Goal: Information Seeking & Learning: Compare options

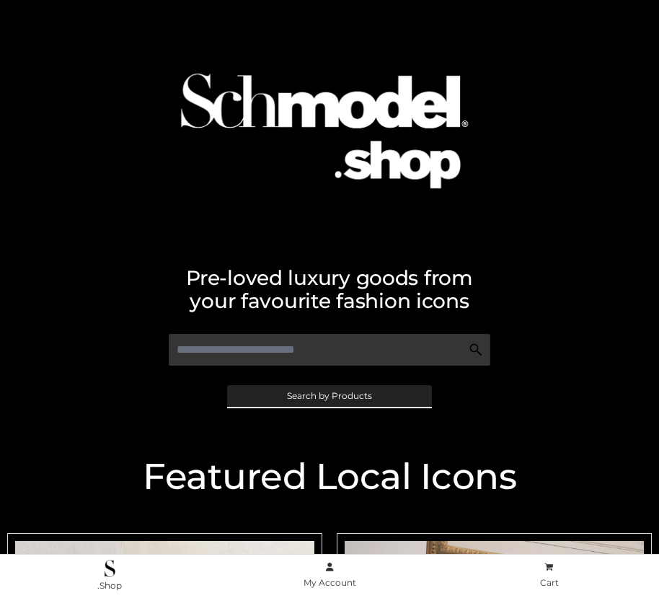
click at [329, 395] on span "Search by Products" at bounding box center [329, 396] width 85 height 9
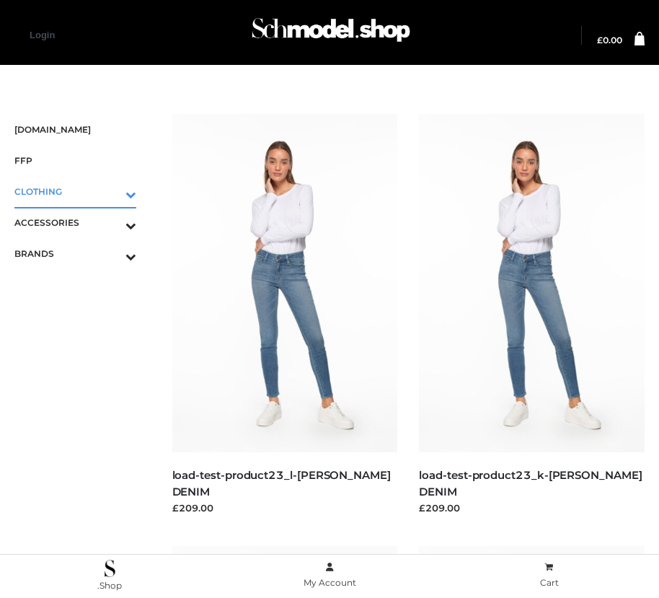
click at [110, 191] on icon "Toggle Submenu" at bounding box center [56, 194] width 162 height 17
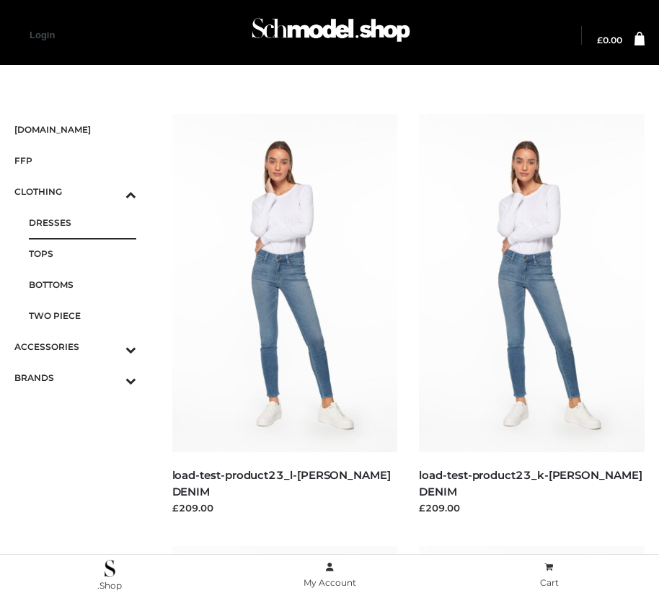
click at [82, 222] on span "DRESSES" at bounding box center [82, 222] width 107 height 17
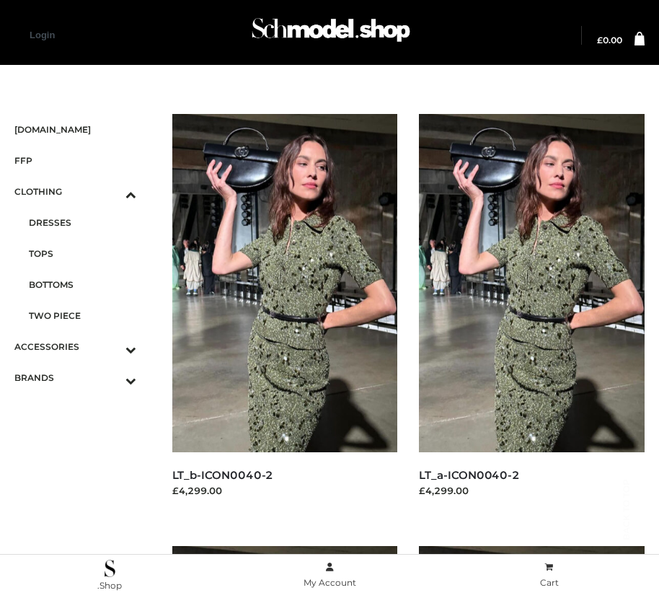
scroll to position [2177, 0]
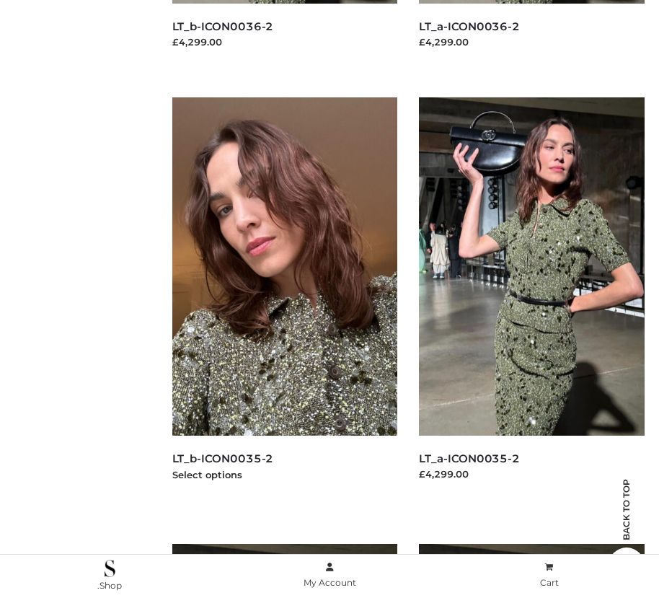
click at [284, 299] on img at bounding box center [285, 266] width 226 height 338
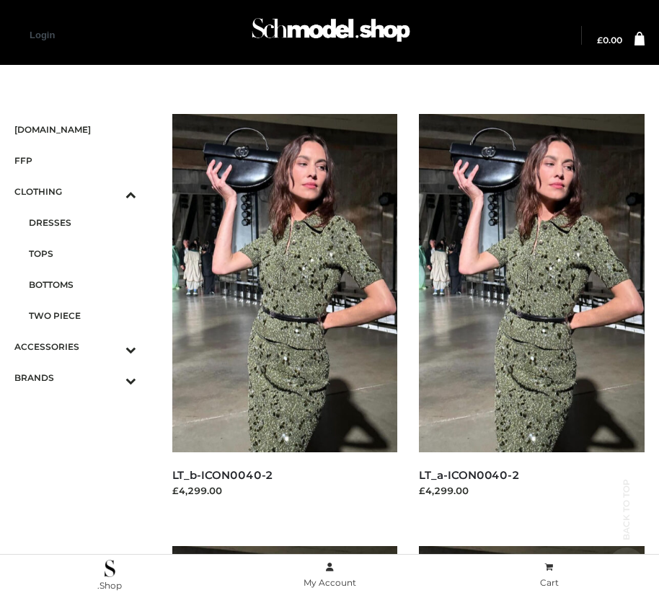
scroll to position [1745, 0]
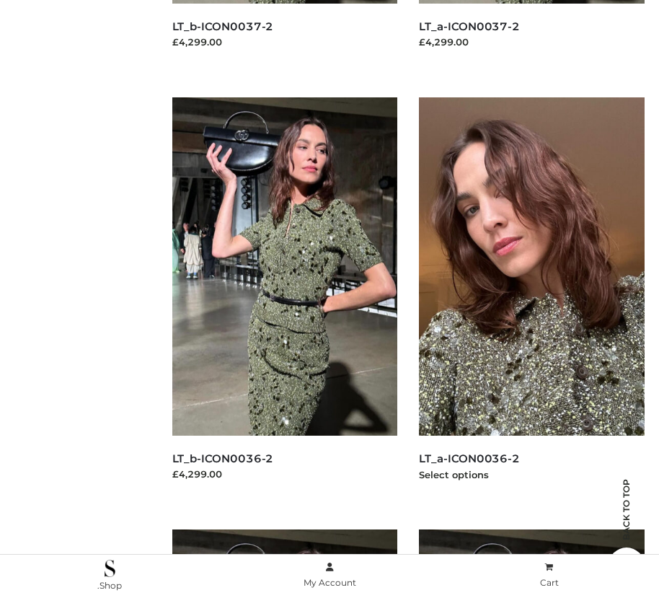
click at [531, 299] on img at bounding box center [532, 266] width 226 height 338
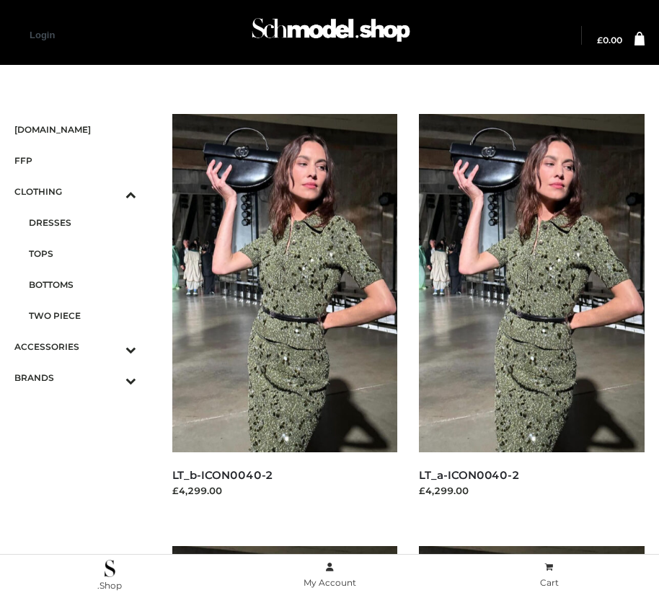
scroll to position [449, 0]
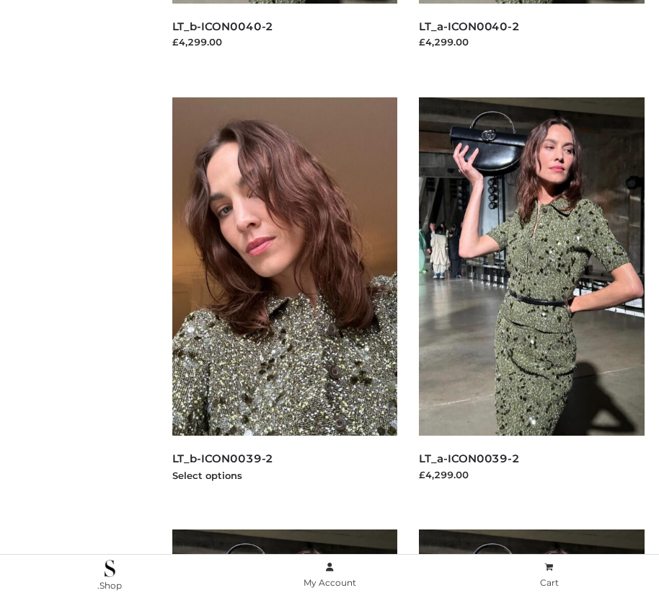
click at [284, 299] on img at bounding box center [285, 266] width 226 height 338
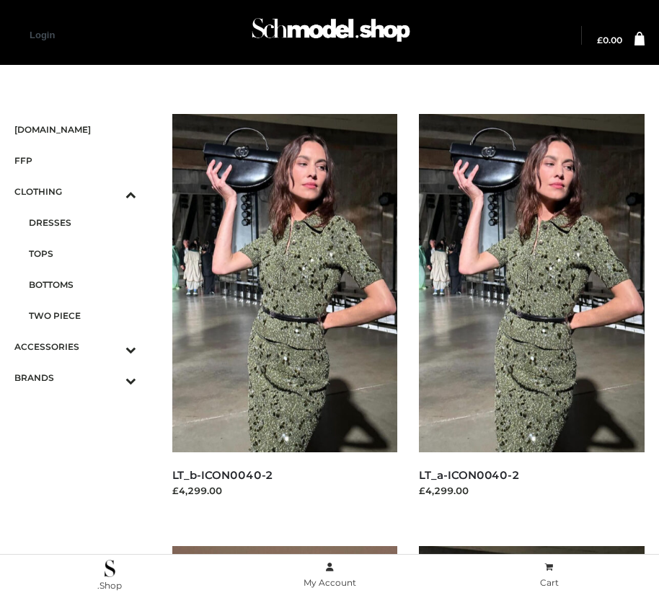
scroll to position [880, 0]
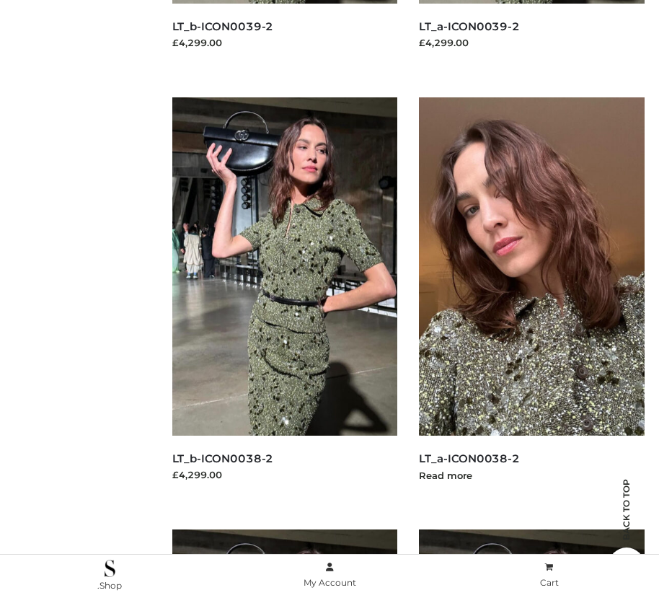
click at [531, 299] on img at bounding box center [532, 266] width 226 height 338
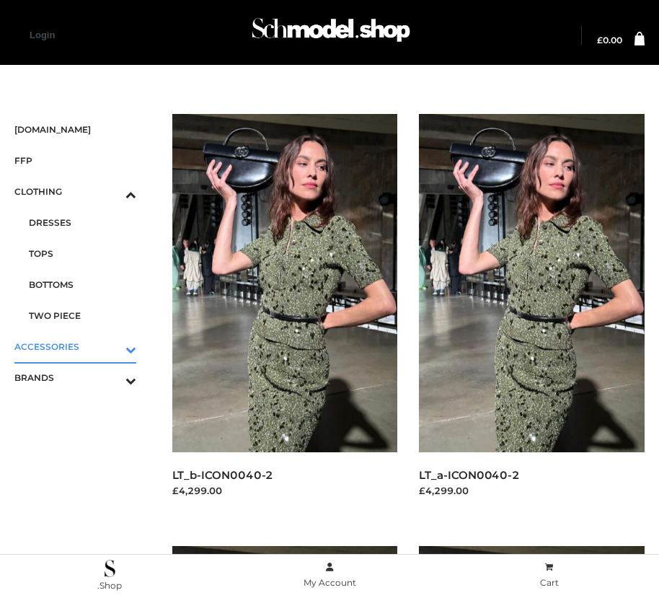
click at [110, 346] on icon "Toggle Submenu" at bounding box center [56, 349] width 162 height 17
click at [82, 284] on span "JEWELRY" at bounding box center [82, 284] width 107 height 17
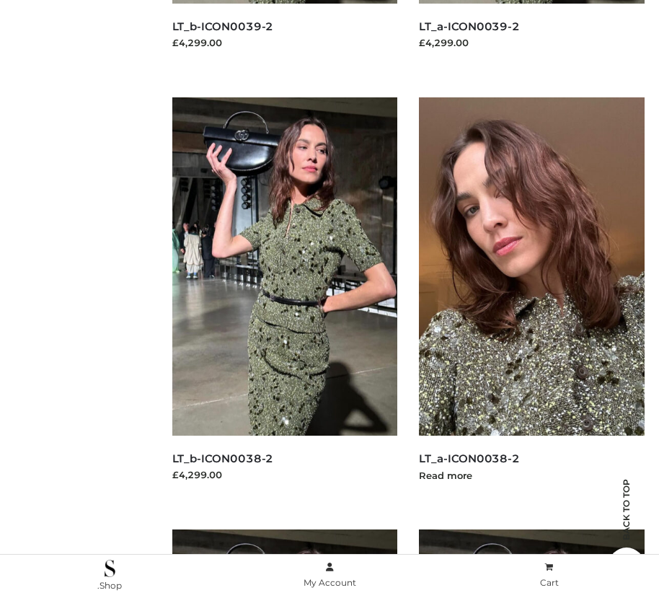
click at [531, 299] on img at bounding box center [532, 266] width 226 height 338
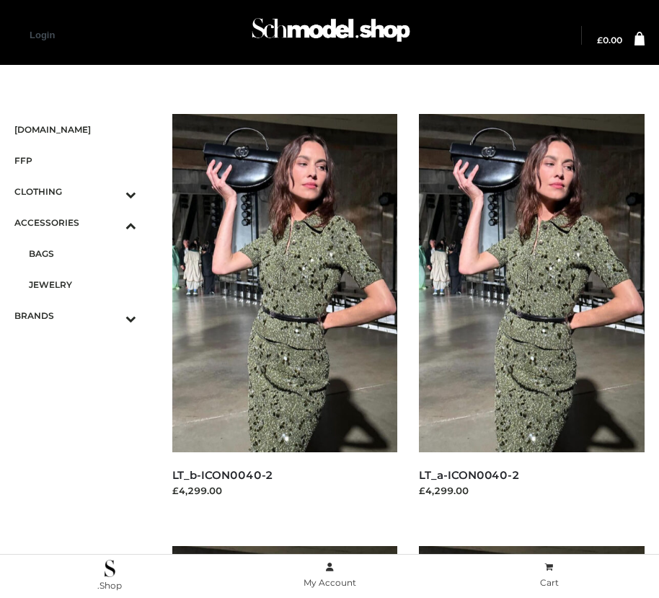
scroll to position [1745, 0]
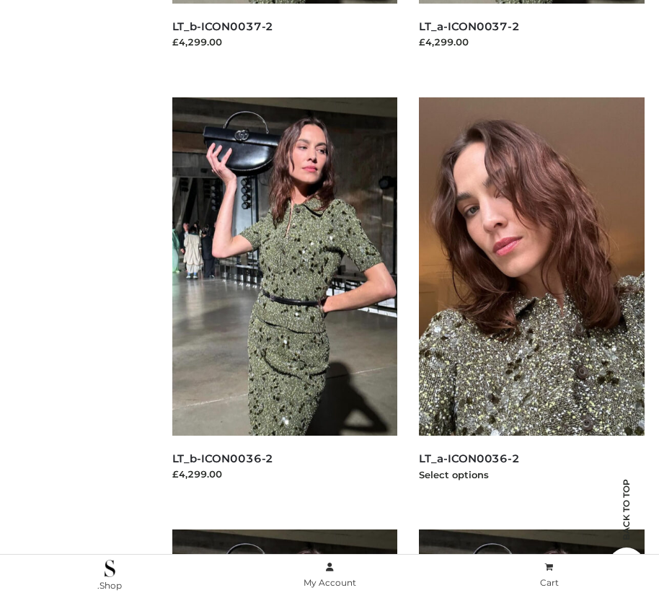
click at [531, 299] on img at bounding box center [532, 266] width 226 height 338
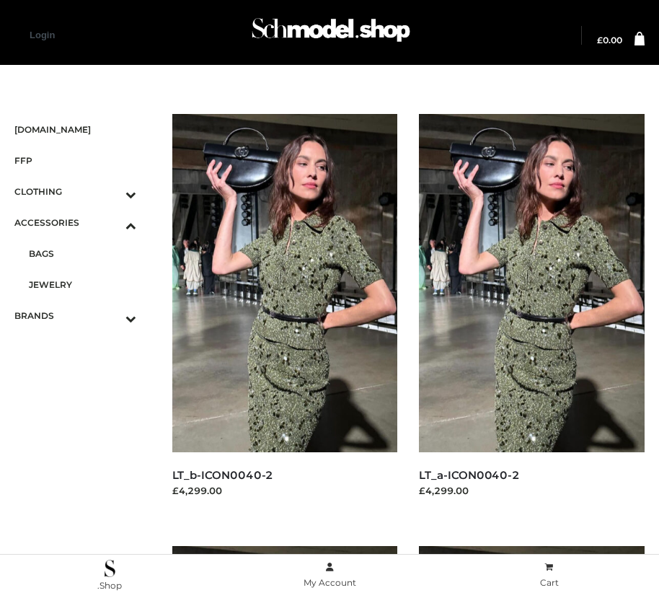
scroll to position [449, 0]
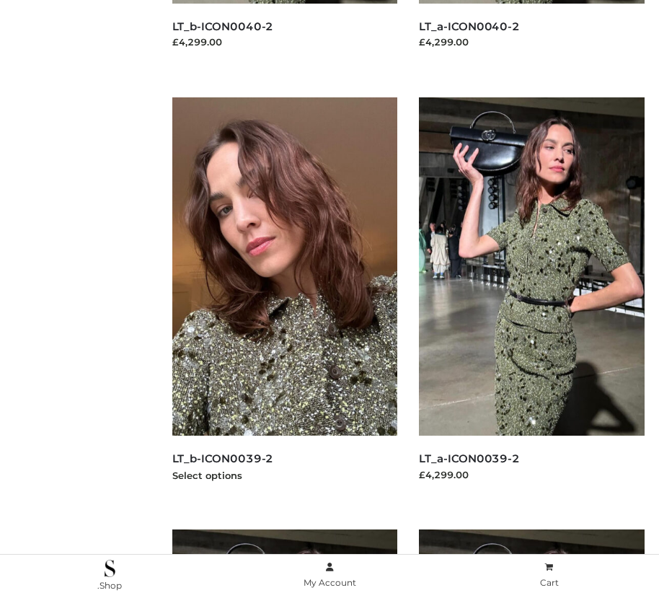
click at [284, 299] on img at bounding box center [285, 266] width 226 height 338
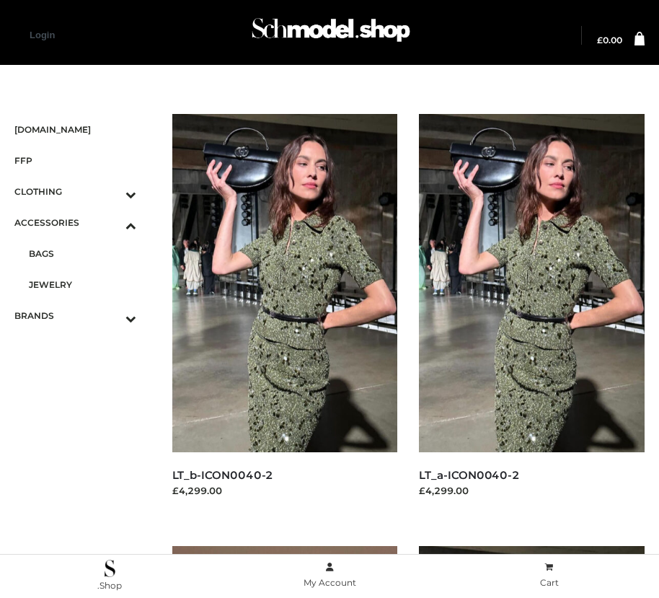
scroll to position [3055, 0]
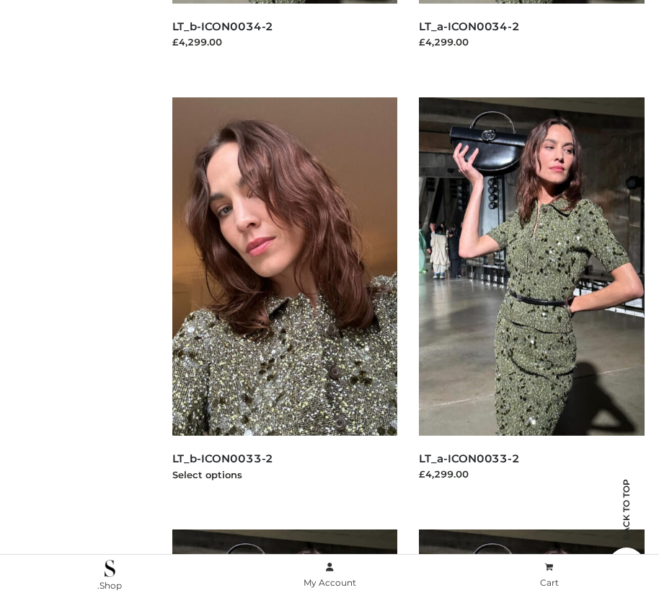
click at [284, 299] on img at bounding box center [285, 266] width 226 height 338
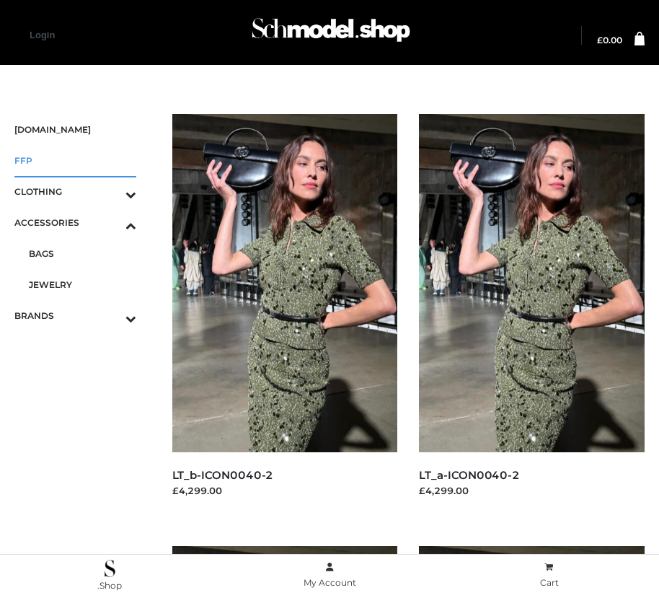
click at [75, 160] on span "FFP" at bounding box center [75, 160] width 122 height 17
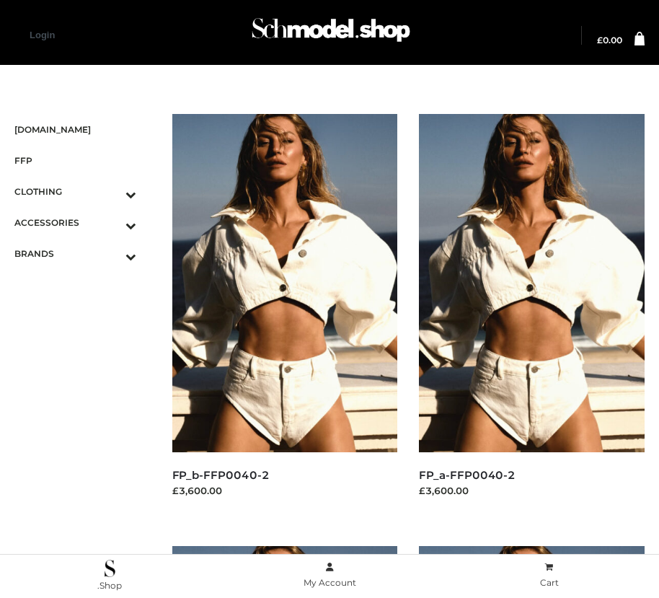
scroll to position [1745, 0]
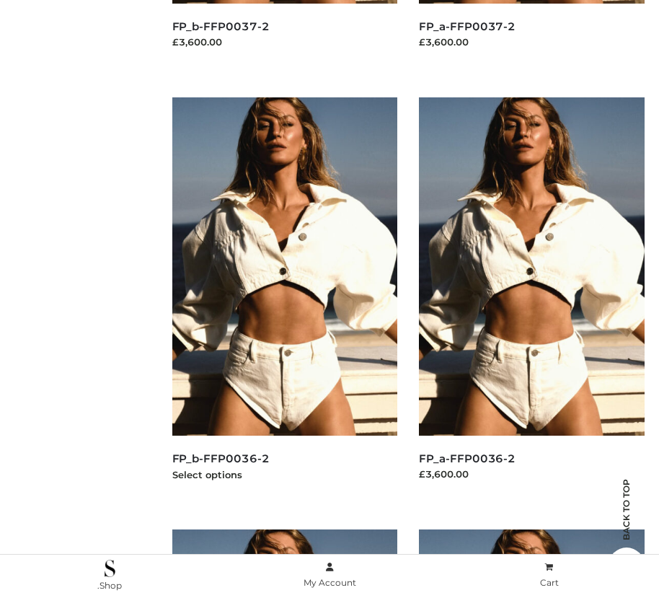
click at [284, 299] on img at bounding box center [285, 266] width 226 height 338
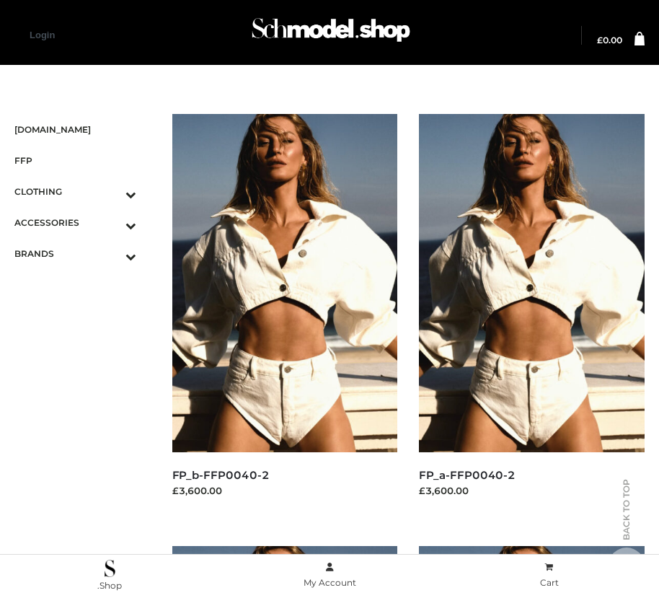
scroll to position [449, 0]
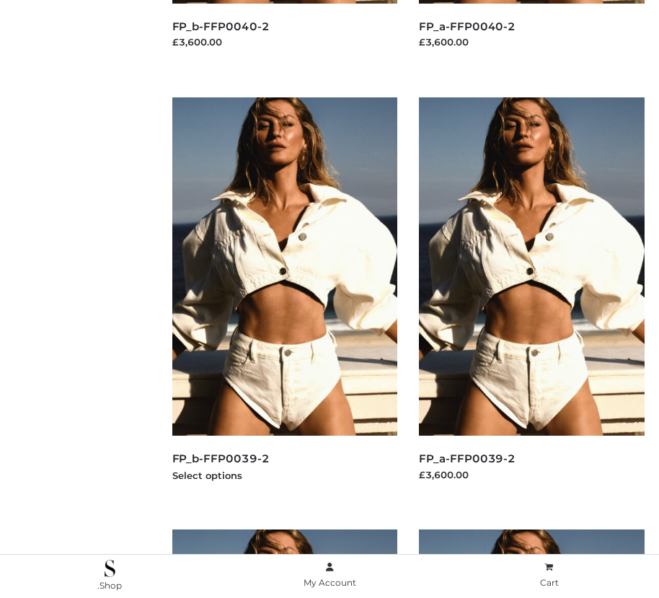
click at [284, 299] on img at bounding box center [285, 266] width 226 height 338
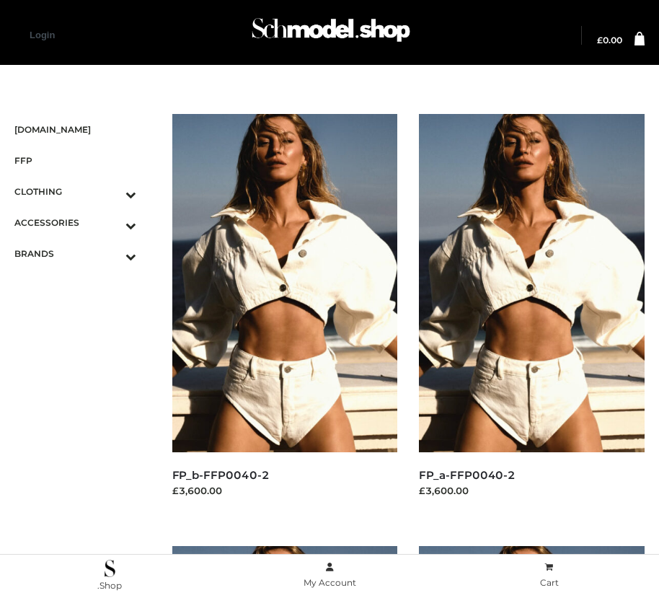
scroll to position [17, 0]
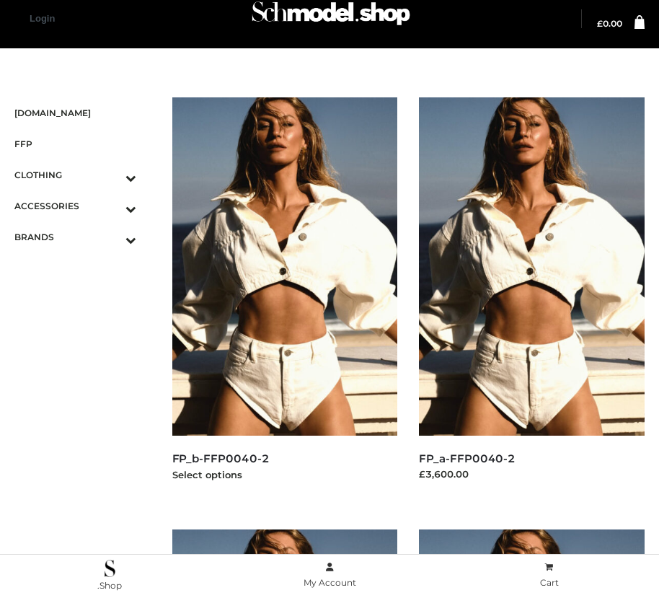
click at [284, 299] on img at bounding box center [285, 266] width 226 height 338
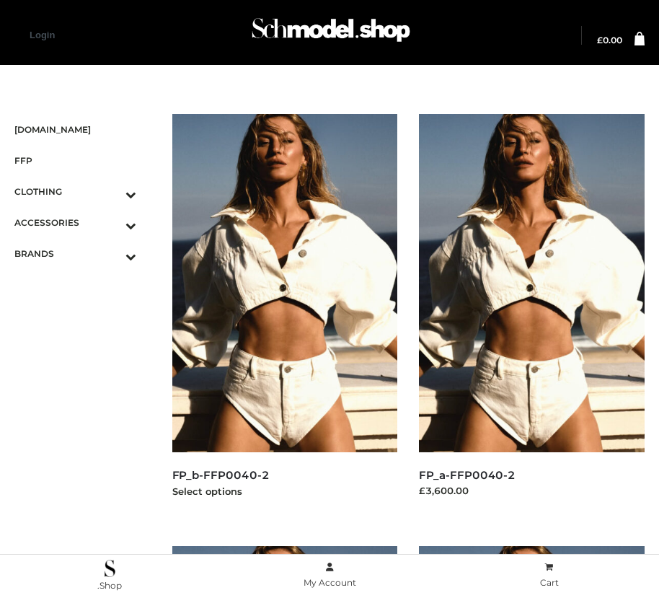
scroll to position [2177, 0]
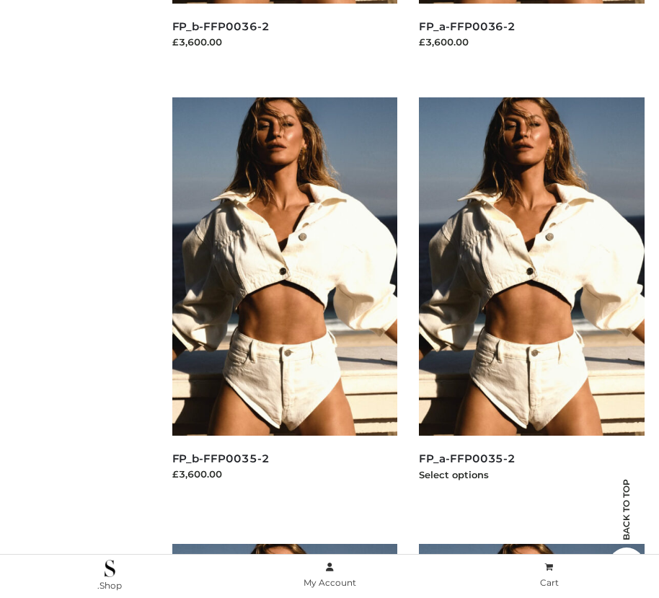
click at [531, 299] on img at bounding box center [532, 266] width 226 height 338
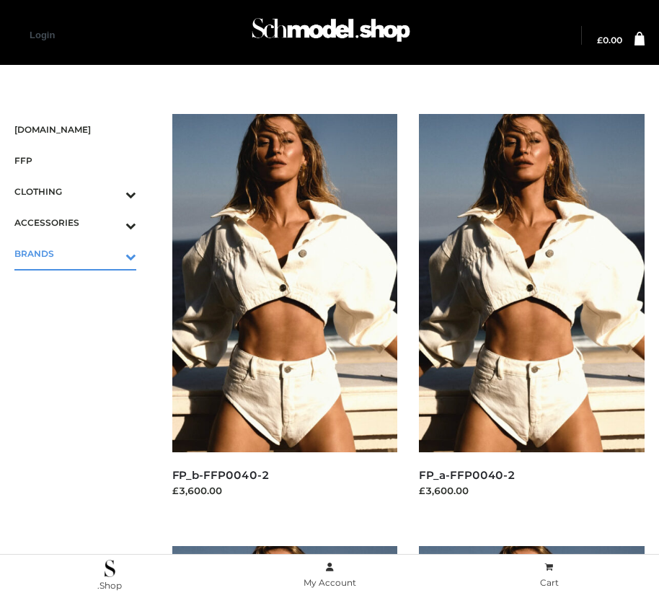
click at [110, 253] on icon "Toggle Submenu" at bounding box center [56, 256] width 162 height 17
click at [82, 315] on span "PARKERSMITH" at bounding box center [82, 315] width 107 height 17
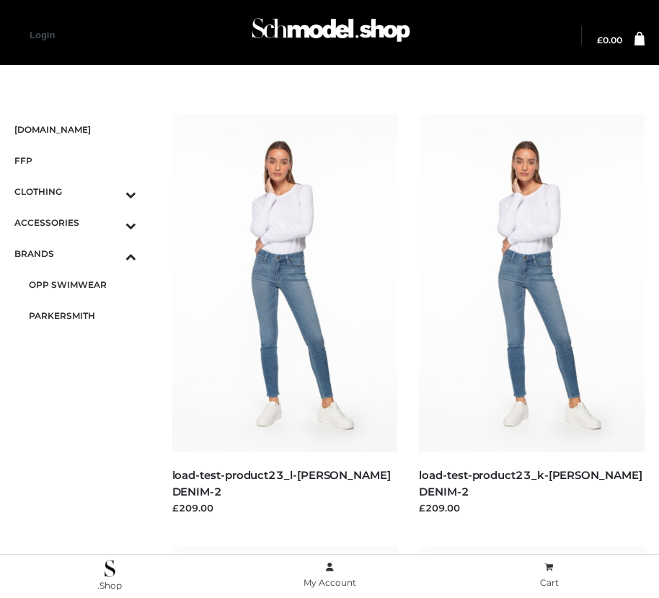
scroll to position [880, 0]
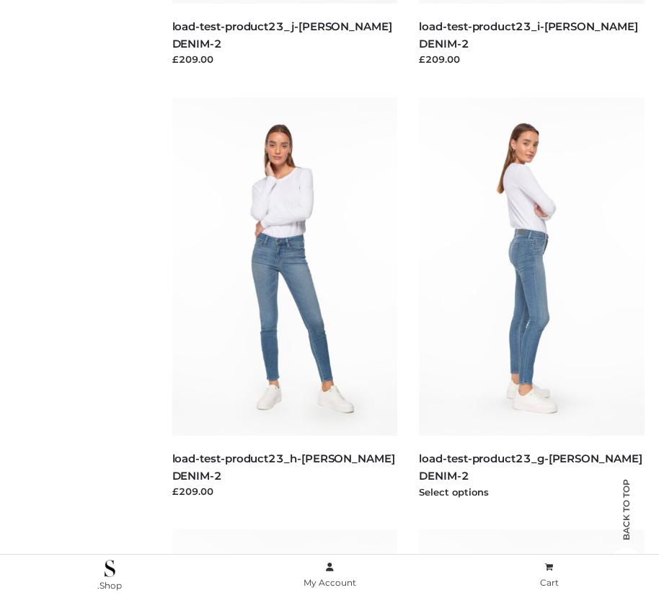
click at [531, 299] on img at bounding box center [532, 266] width 226 height 338
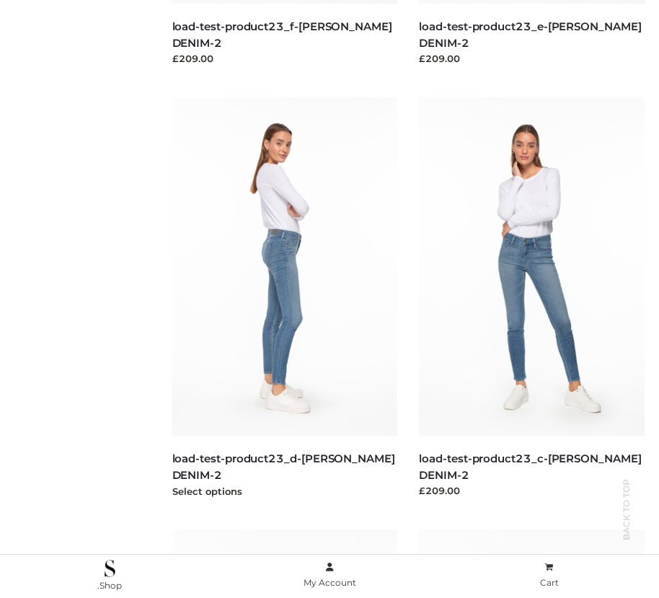
click at [284, 299] on img at bounding box center [285, 266] width 226 height 338
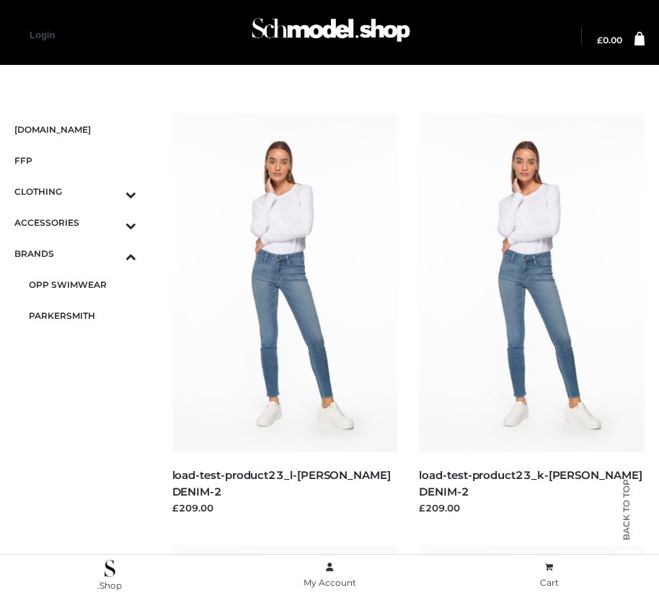
scroll to position [1312, 0]
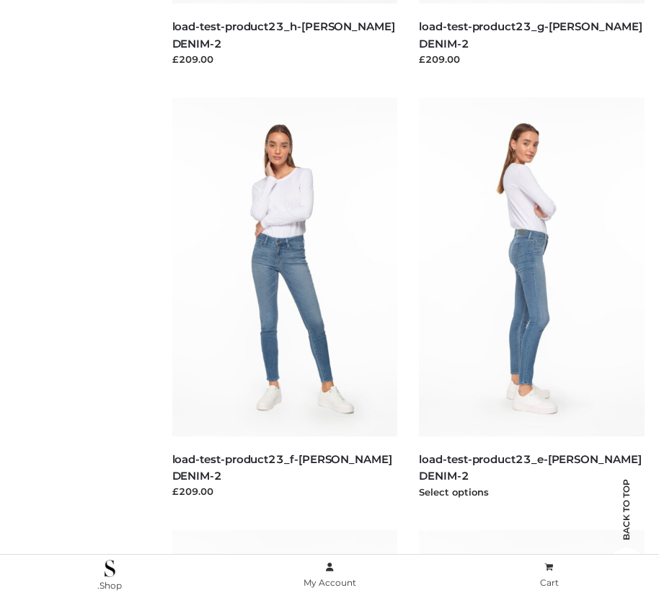
click at [531, 299] on img at bounding box center [532, 266] width 226 height 338
